Goal: Book appointment/travel/reservation

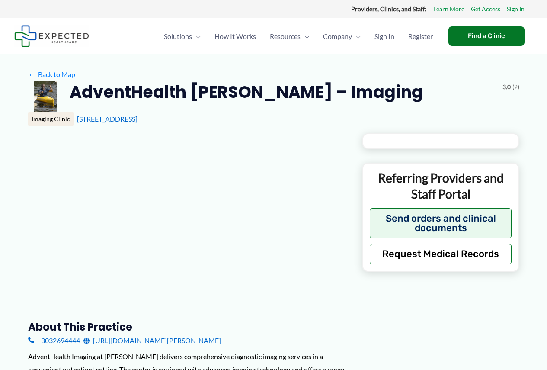
type input "**********"
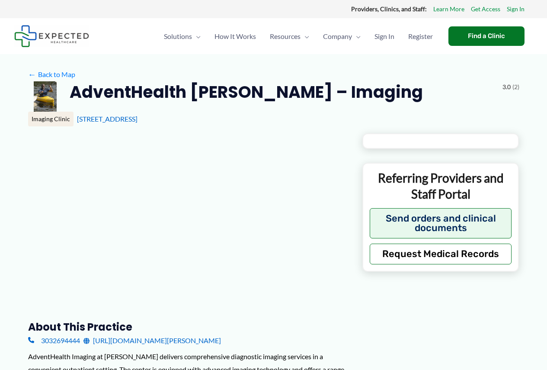
type input "**********"
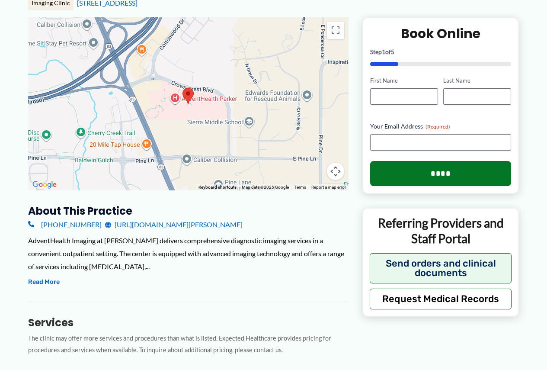
scroll to position [130, 0]
